Goal: Transaction & Acquisition: Register for event/course

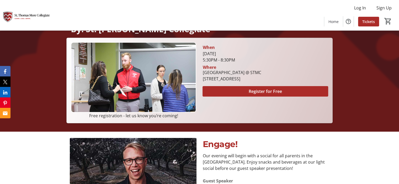
scroll to position [3, 0]
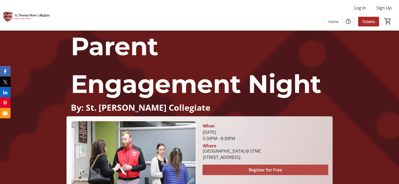
click at [253, 171] on span "Register for Free" at bounding box center [264, 170] width 33 height 6
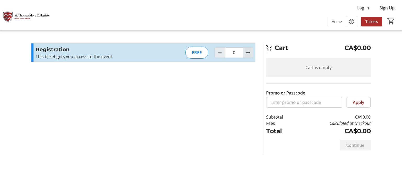
click at [248, 52] on mat-icon "Increment by one" at bounding box center [248, 53] width 6 height 6
type input "1"
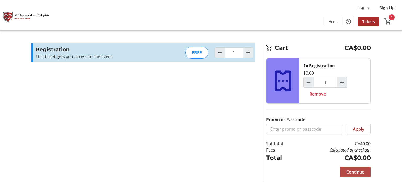
click at [359, 172] on span "Continue" at bounding box center [356, 172] width 18 height 6
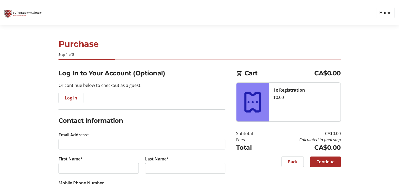
scroll to position [26, 0]
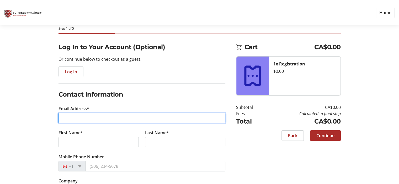
click at [100, 119] on input "Email Address*" at bounding box center [141, 118] width 167 height 10
type input "[EMAIL_ADDRESS][DOMAIN_NAME]"
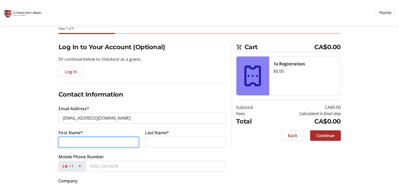
click at [72, 141] on input "First Name*" at bounding box center [98, 142] width 80 height 10
type input "[PERSON_NAME]"
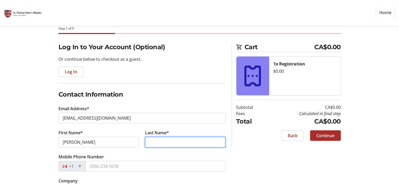
click at [147, 141] on input "Last Name*" at bounding box center [185, 142] width 80 height 10
type input "[PERSON_NAME]"
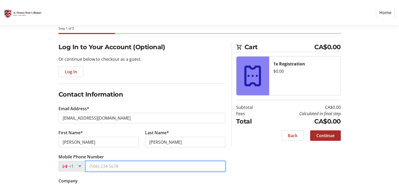
click at [130, 162] on input "Mobile Phone Number" at bounding box center [155, 166] width 140 height 10
type input "[PHONE_NUMBER]"
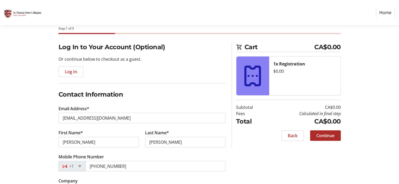
click at [257, 159] on div "Log In to Your Account (Optional) Or continue below to checkout as a guest. Log…" at bounding box center [199, 128] width 346 height 172
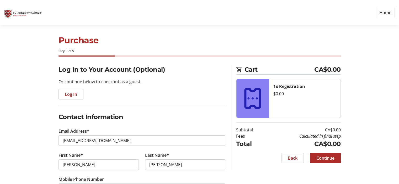
scroll to position [56, 0]
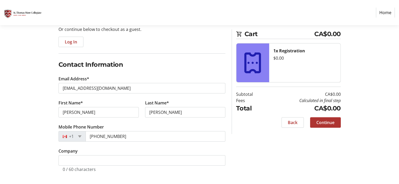
click at [323, 126] on span at bounding box center [325, 122] width 31 height 13
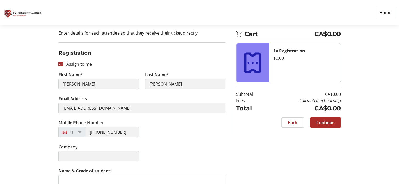
scroll to position [60, 0]
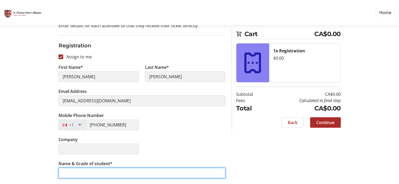
click at [131, 171] on input "Name & Grade of student*" at bounding box center [141, 173] width 167 height 10
type input "[PERSON_NAME].8"
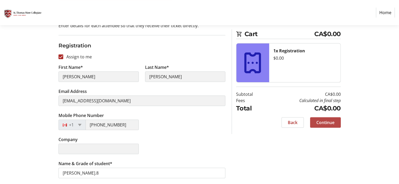
click at [320, 121] on span "Continue" at bounding box center [325, 122] width 18 height 6
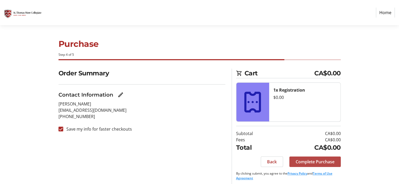
click at [311, 161] on span "Complete Purchase" at bounding box center [314, 162] width 39 height 6
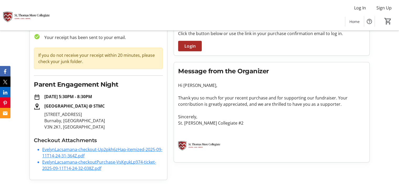
scroll to position [7, 0]
